Goal: Communication & Community: Answer question/provide support

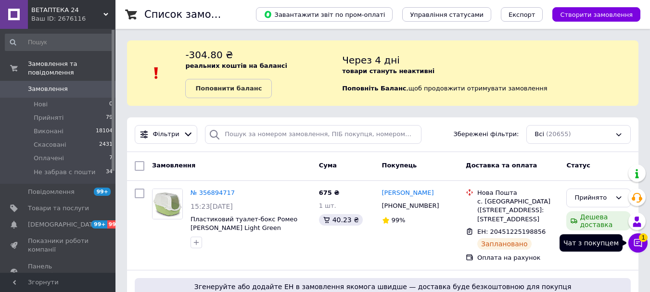
click at [635, 243] on icon at bounding box center [638, 243] width 10 height 10
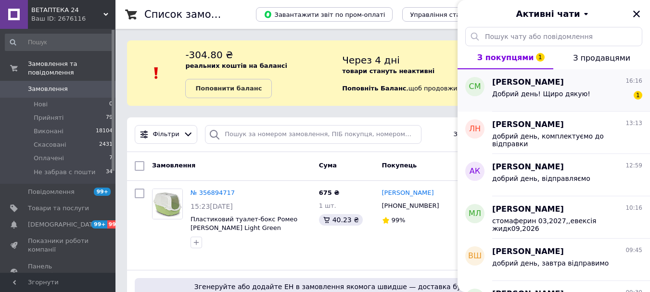
click at [491, 82] on div "см" at bounding box center [475, 90] width 35 height 42
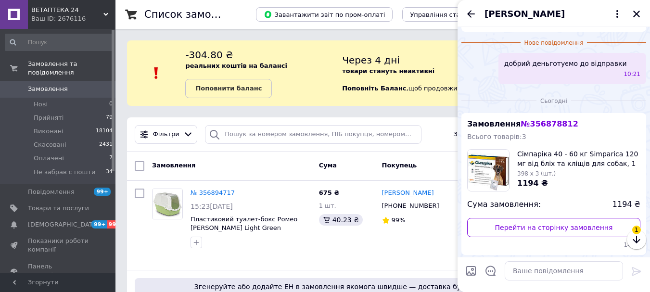
scroll to position [233, 0]
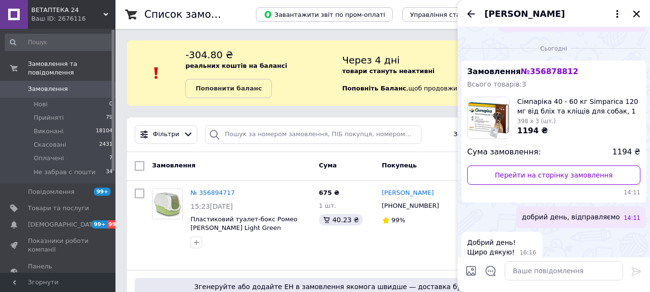
drag, startPoint x: 634, startPoint y: 11, endPoint x: 481, endPoint y: 31, distance: 154.4
click at [634, 10] on icon "Закрити" at bounding box center [636, 14] width 9 height 9
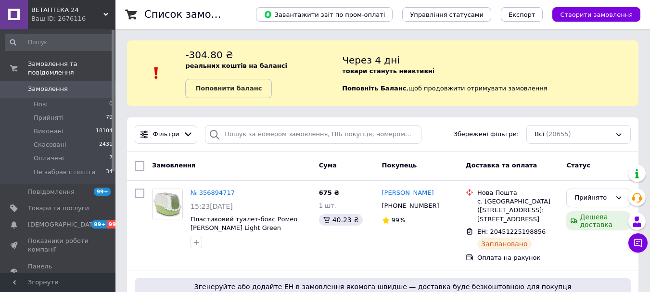
click at [107, 9] on div "ВЕТАПТЕКА 24 Ваш ID: 2676116" at bounding box center [72, 14] width 88 height 29
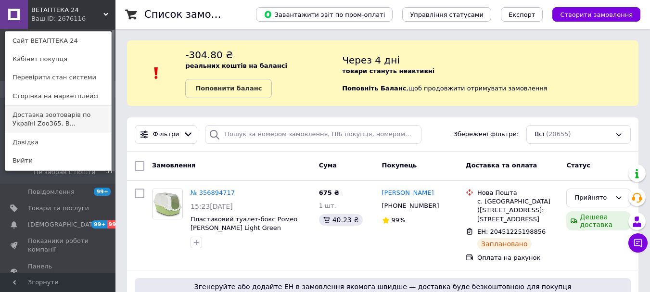
click at [50, 117] on link "Доставка зоотоварів по Україні Zoo365. В..." at bounding box center [58, 119] width 106 height 27
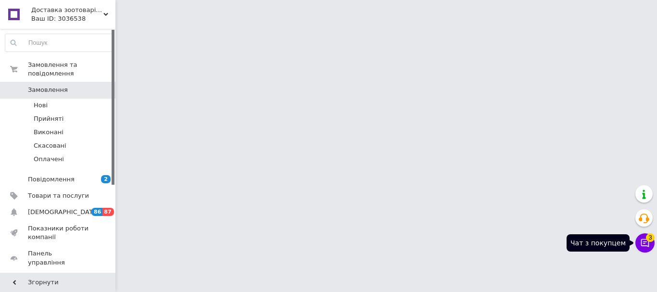
click at [644, 235] on button "Чат з покупцем 3" at bounding box center [645, 242] width 19 height 19
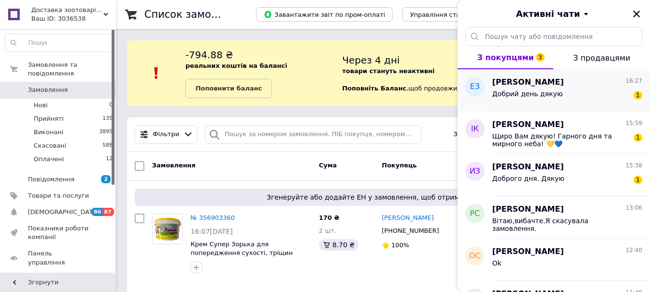
click at [538, 91] on span "Добрий день дякую" at bounding box center [527, 94] width 70 height 8
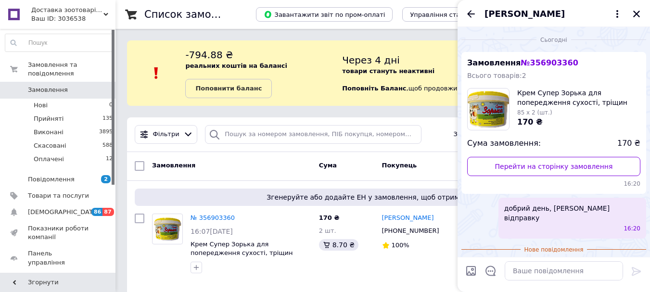
scroll to position [9, 0]
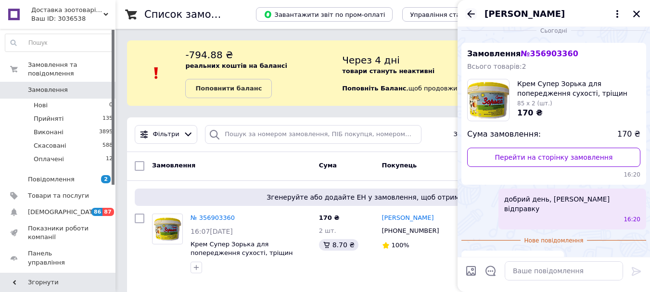
click at [473, 14] on icon "Назад" at bounding box center [471, 14] width 12 height 12
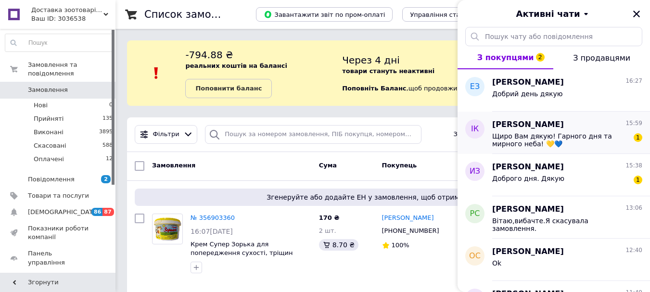
click at [545, 132] on span "Щиро Вам дякую! Гарного дня та мирного неба! 💛💙" at bounding box center [560, 139] width 137 height 15
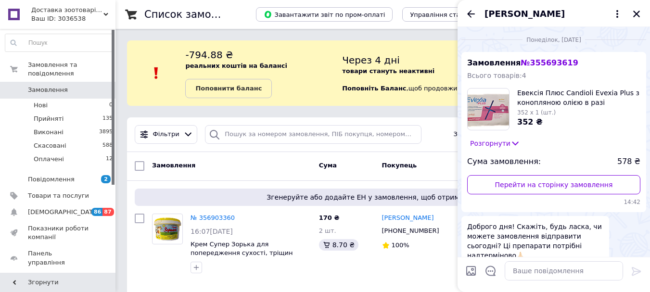
scroll to position [316, 0]
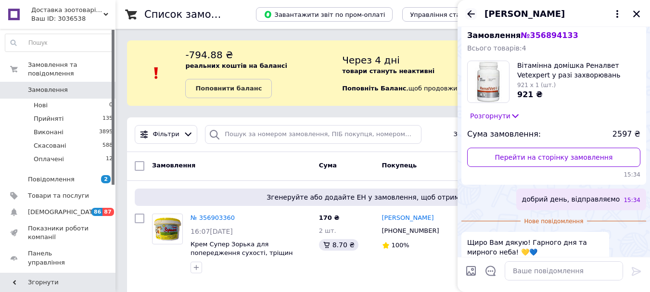
click at [469, 15] on icon "Назад" at bounding box center [471, 14] width 12 height 12
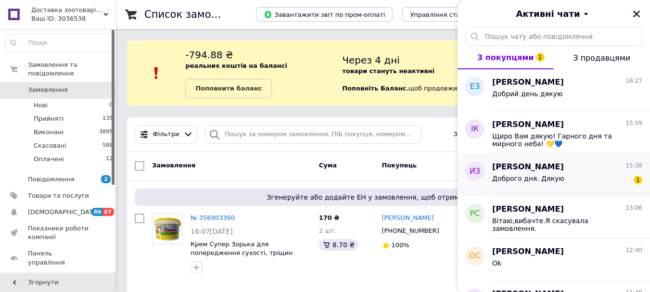
click at [536, 175] on span "Доброго дня. Дякую" at bounding box center [528, 179] width 72 height 8
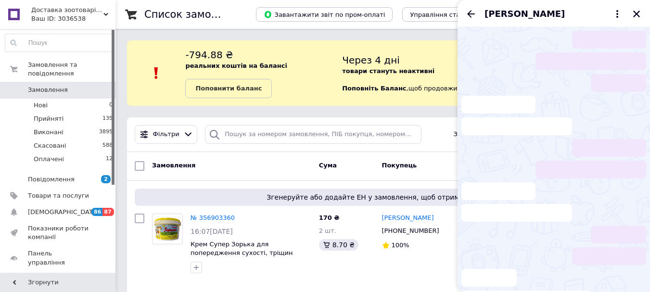
scroll to position [9, 0]
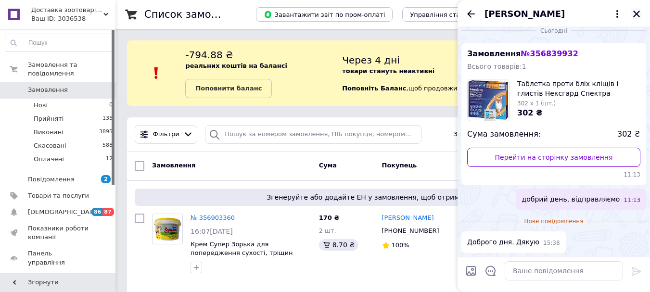
click at [638, 15] on icon "Закрити" at bounding box center [636, 14] width 7 height 7
